Goal: Find specific page/section: Find specific page/section

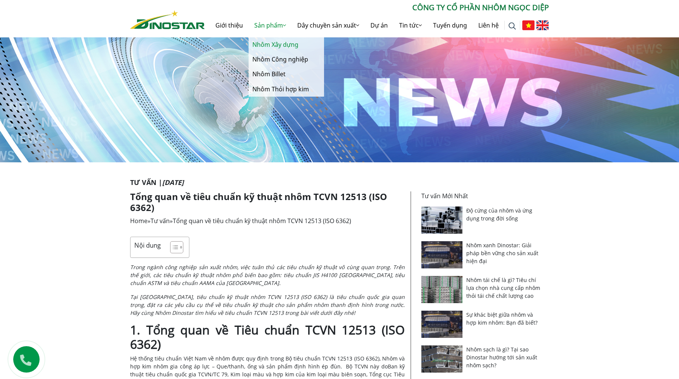
click at [289, 43] on link "Nhôm Xây dựng" at bounding box center [286, 44] width 75 height 15
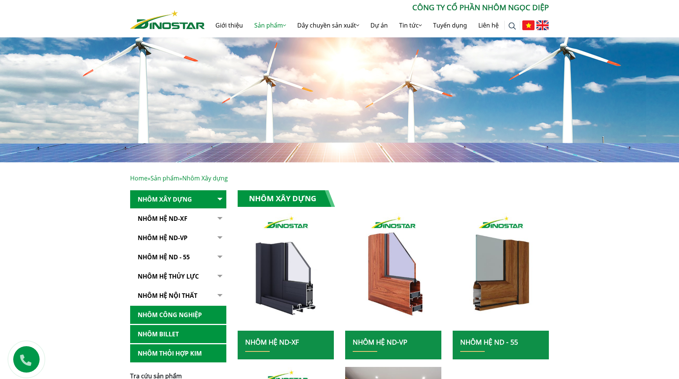
click at [278, 43] on img at bounding box center [339, 96] width 679 height 132
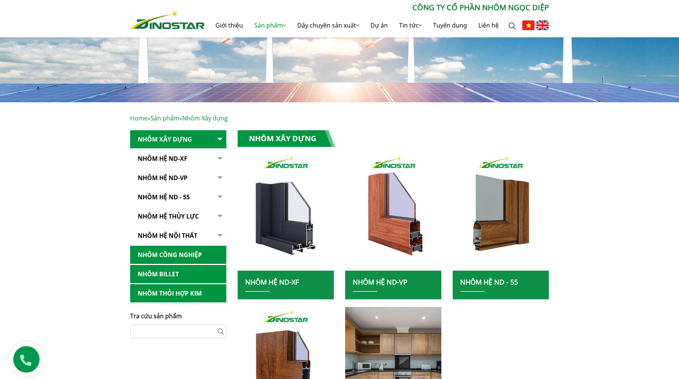
scroll to position [63, 0]
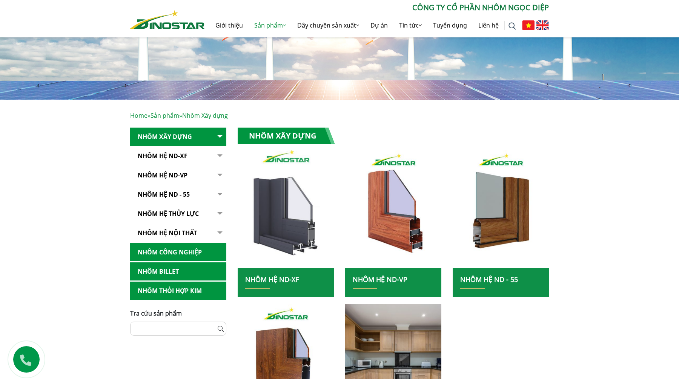
click at [322, 217] on img at bounding box center [285, 209] width 103 height 126
click at [299, 218] on img at bounding box center [285, 209] width 103 height 126
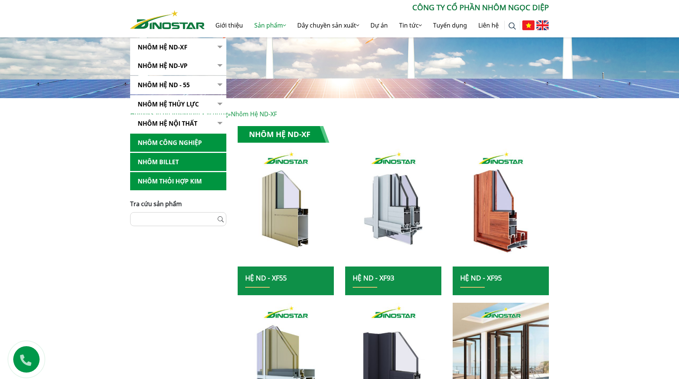
scroll to position [345, 0]
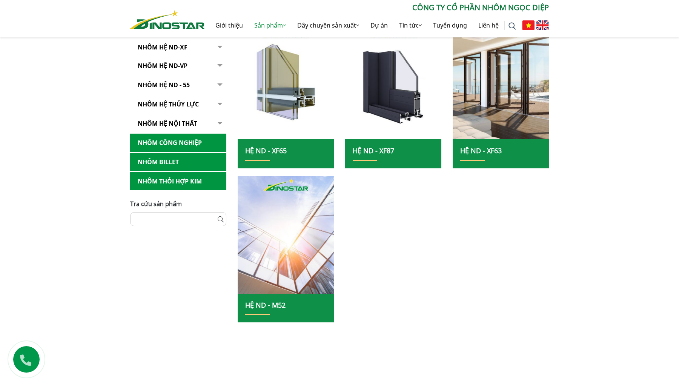
click at [299, 223] on img at bounding box center [286, 235] width 96 height 118
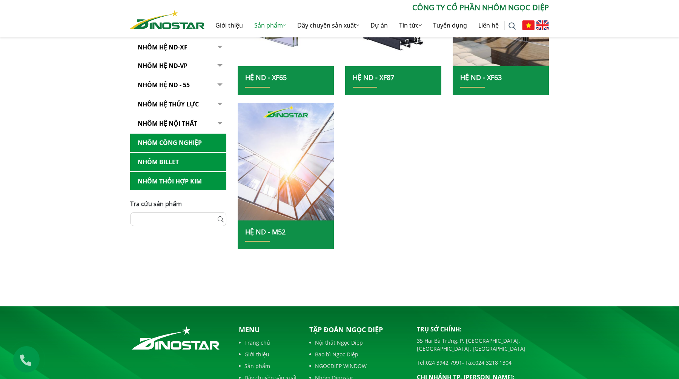
scroll to position [421, 0]
